Goal: Information Seeking & Learning: Learn about a topic

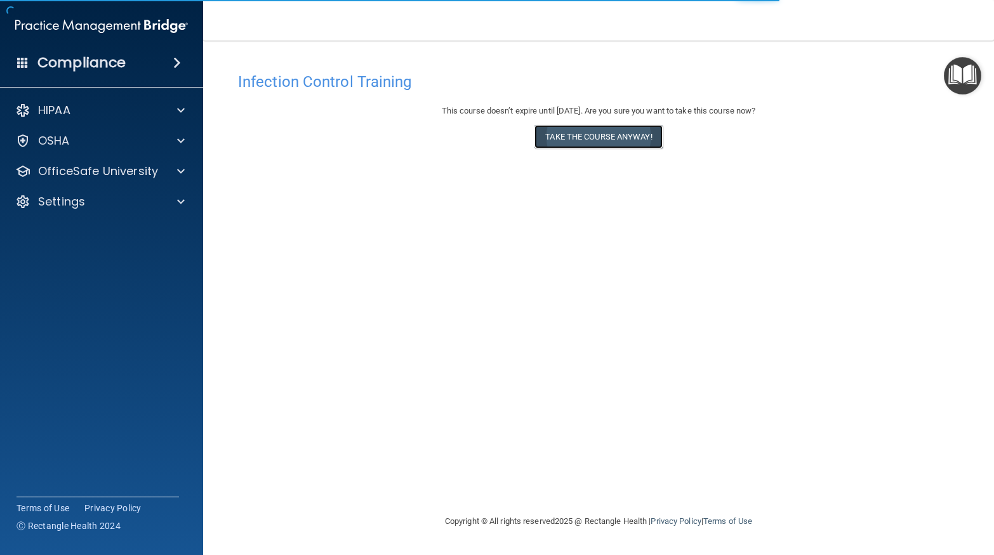
click at [583, 145] on button "Take the course anyway!" at bounding box center [598, 136] width 128 height 23
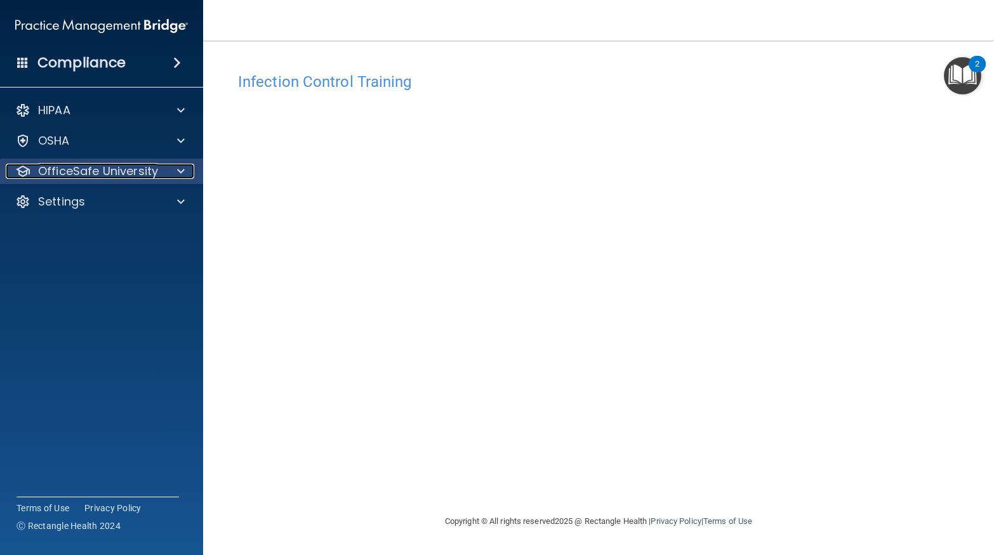
click at [117, 170] on p "OfficeSafe University" at bounding box center [98, 171] width 120 height 15
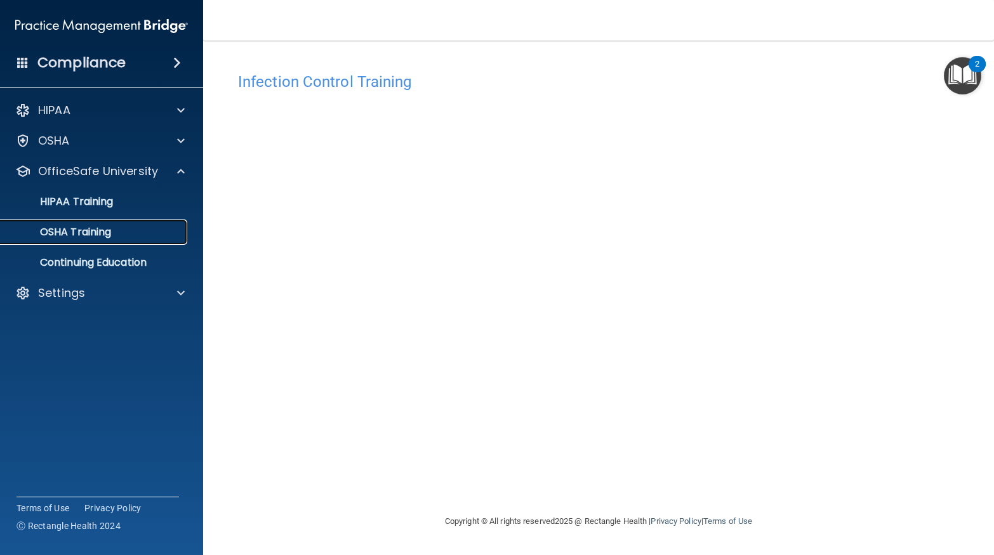
click at [101, 235] on p "OSHA Training" at bounding box center [59, 232] width 103 height 13
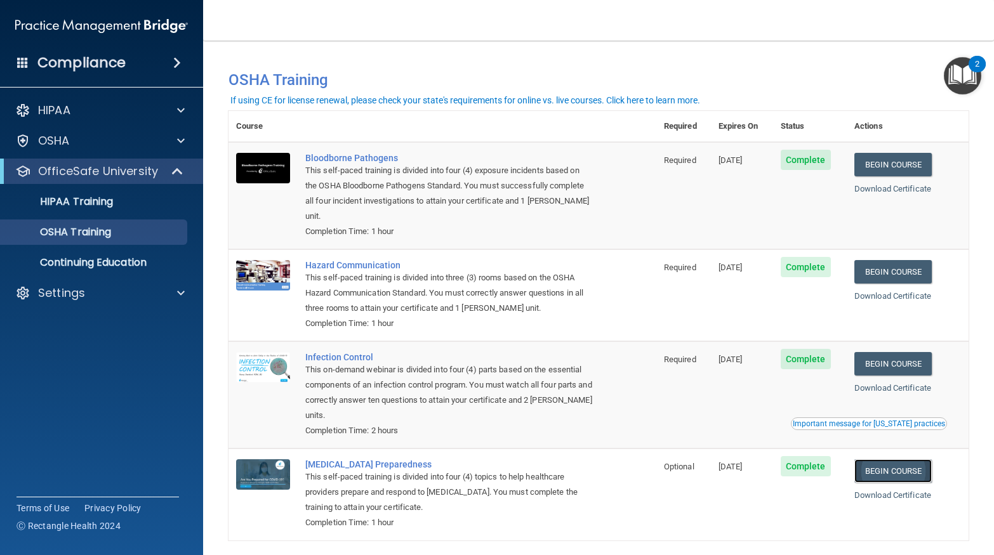
click at [921, 460] on link "Begin Course" at bounding box center [892, 471] width 77 height 23
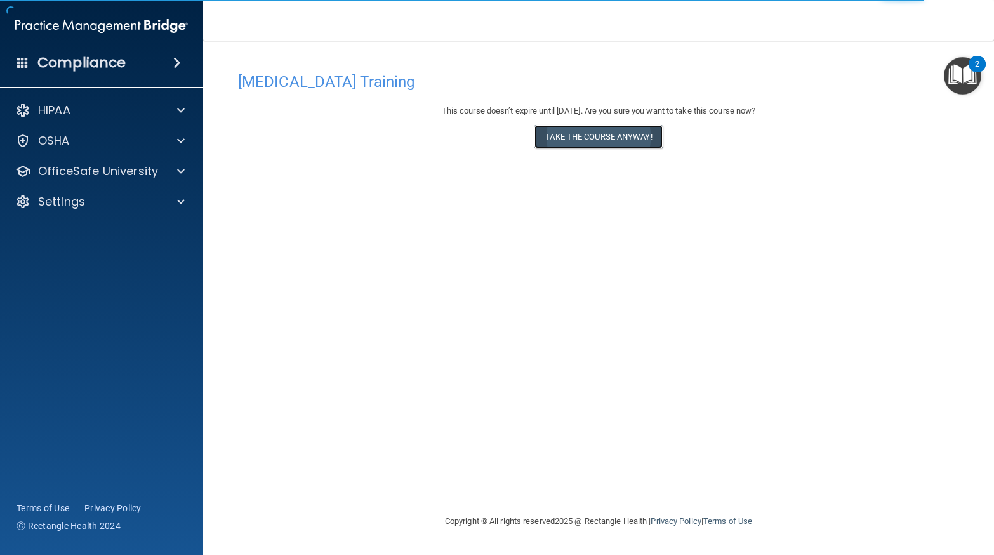
click at [607, 142] on button "Take the course anyway!" at bounding box center [598, 136] width 128 height 23
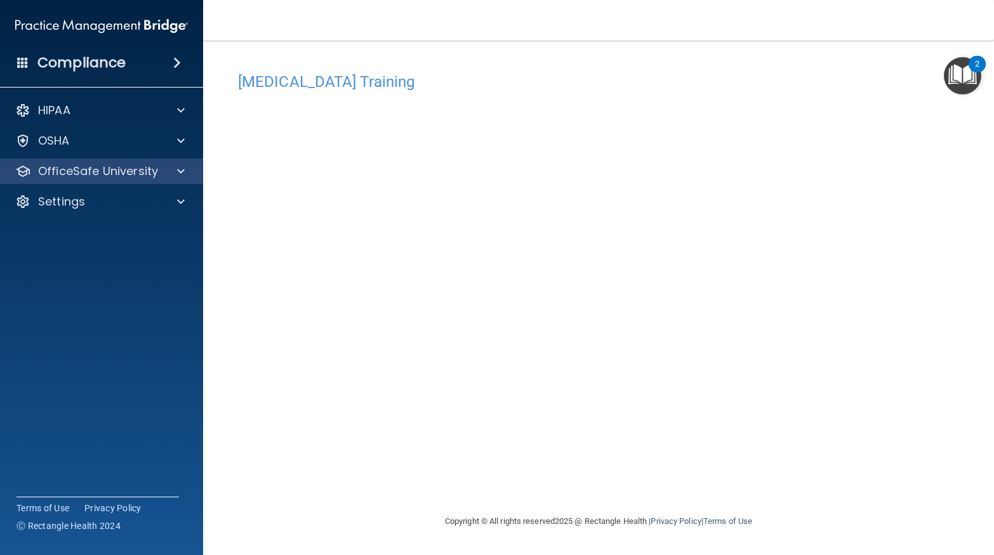
click at [154, 180] on div "OfficeSafe University" at bounding box center [102, 171] width 204 height 25
click at [111, 175] on p "OfficeSafe University" at bounding box center [98, 171] width 120 height 15
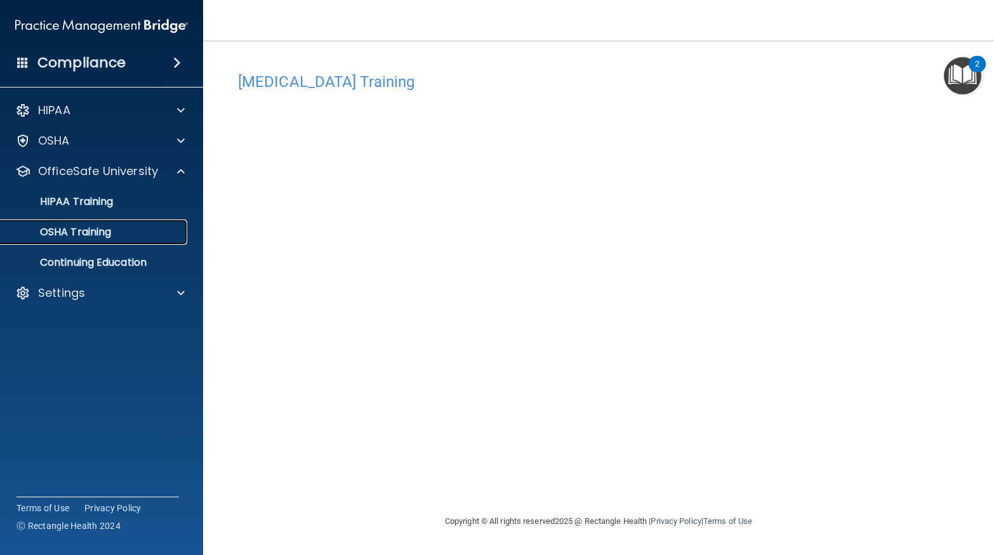
click at [93, 241] on link "OSHA Training" at bounding box center [87, 232] width 200 height 25
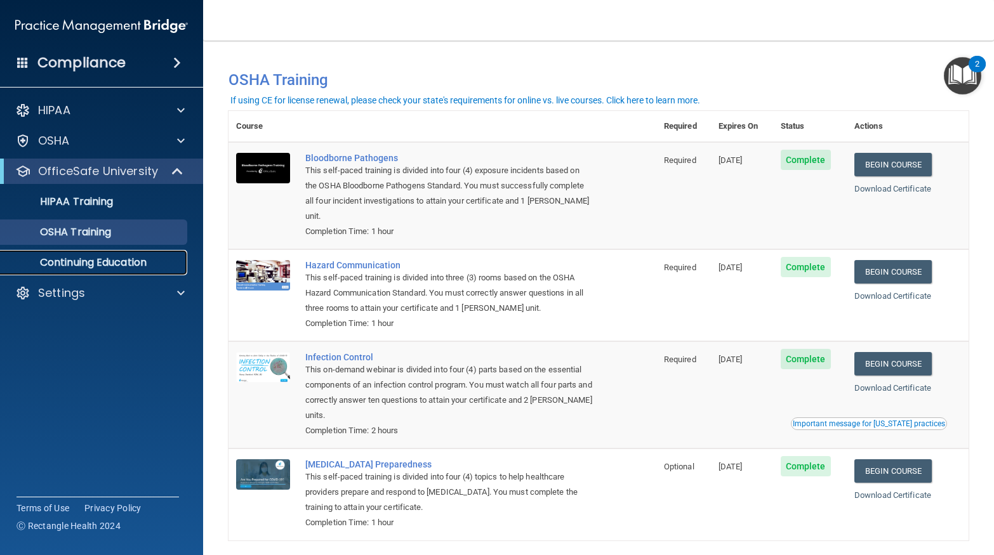
click at [83, 258] on p "Continuing Education" at bounding box center [94, 262] width 173 height 13
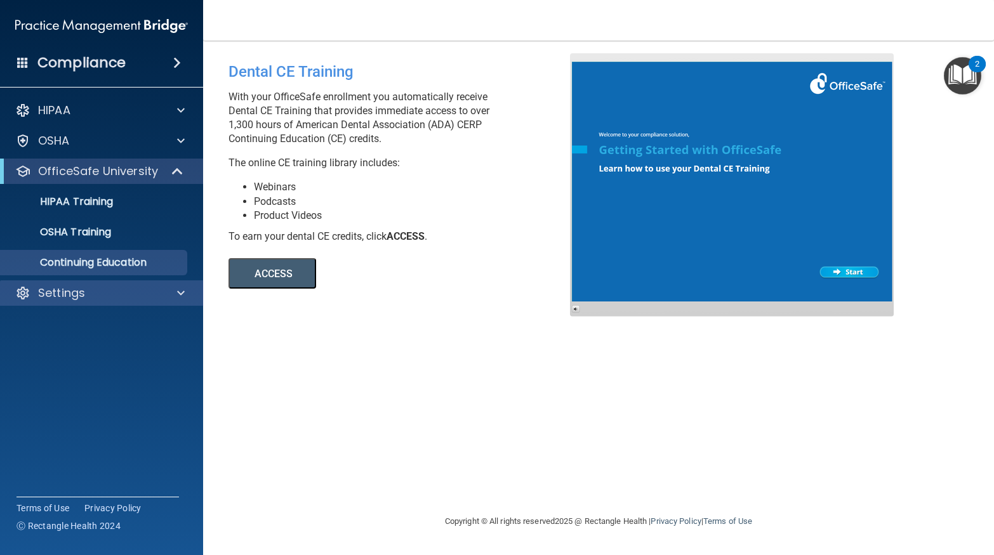
click at [61, 281] on div "Settings" at bounding box center [102, 293] width 204 height 25
click at [164, 290] on div at bounding box center [179, 293] width 32 height 15
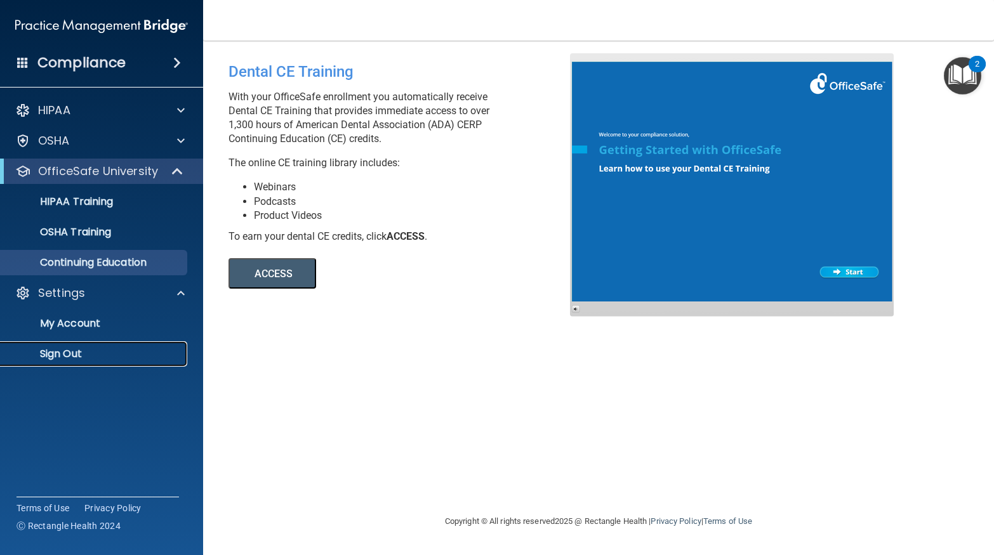
click at [126, 345] on link "Sign Out" at bounding box center [87, 353] width 200 height 25
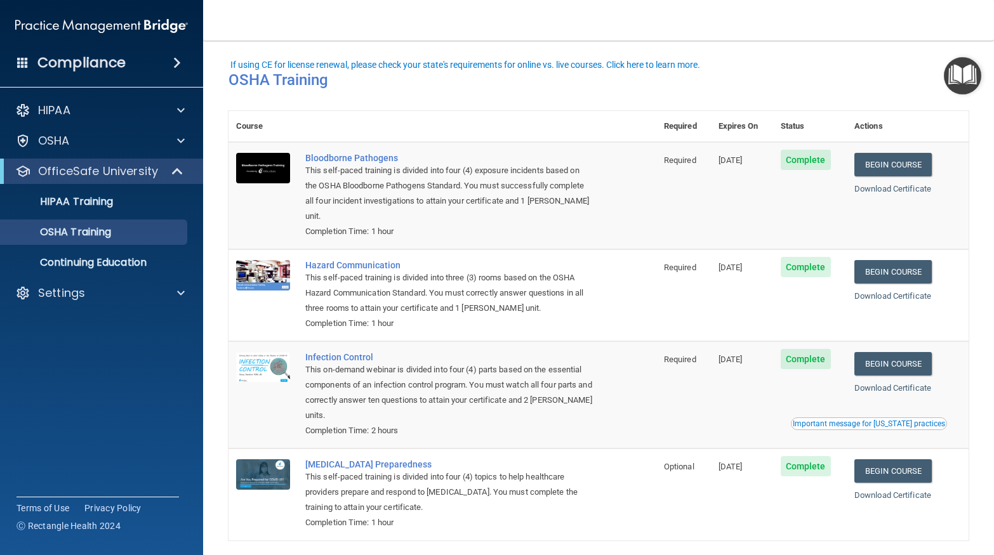
scroll to position [36, 0]
